Goal: Information Seeking & Learning: Learn about a topic

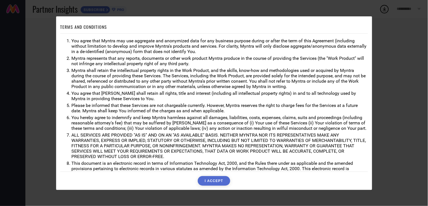
scroll to position [21, 0]
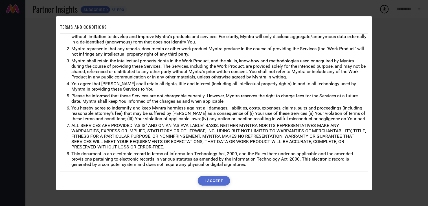
click at [223, 178] on button "I ACCEPT" at bounding box center [214, 181] width 32 height 10
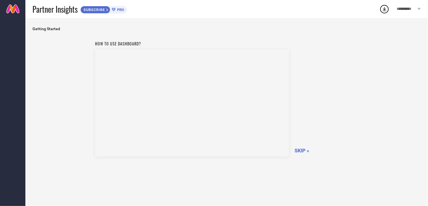
click at [298, 151] on span "SKIP »" at bounding box center [302, 151] width 15 height 6
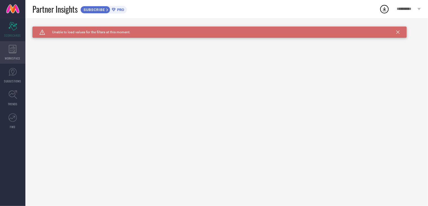
click at [16, 51] on icon at bounding box center [13, 49] width 8 height 8
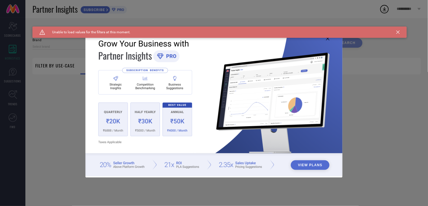
type input "1 STOP FASHION"
type input "All"
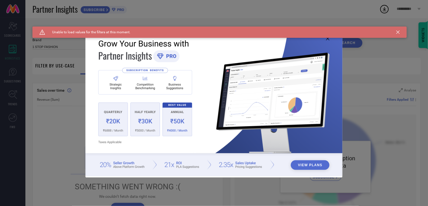
click at [397, 31] on icon at bounding box center [397, 31] width 3 height 3
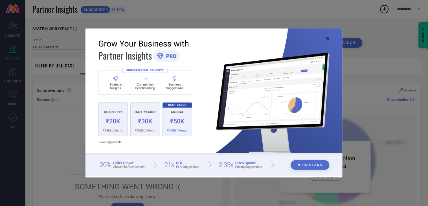
click at [328, 38] on icon at bounding box center [327, 38] width 3 height 3
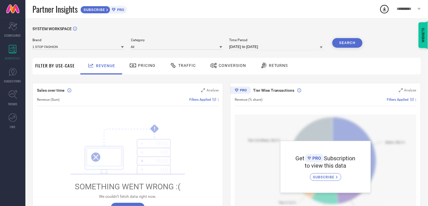
click at [189, 64] on span "Traffic" at bounding box center [186, 65] width 17 height 5
